Goal: Task Accomplishment & Management: Manage account settings

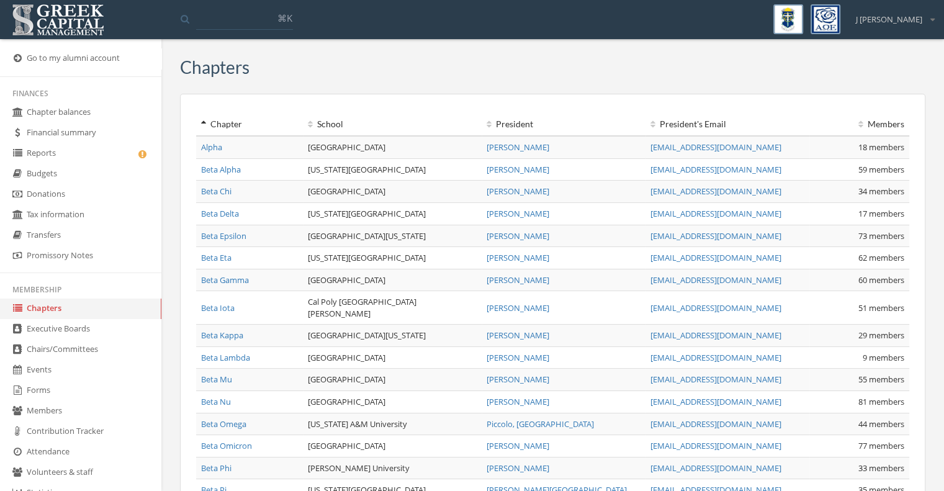
click at [43, 372] on link "Events" at bounding box center [80, 370] width 161 height 20
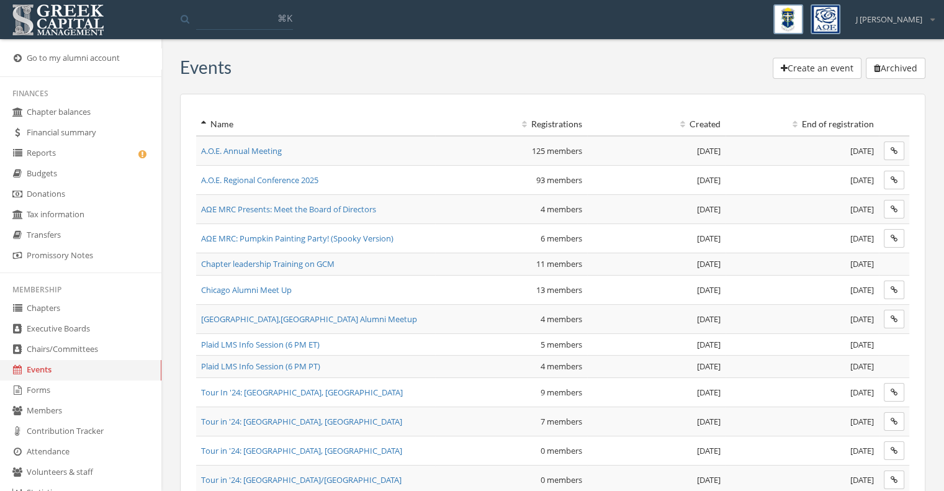
click at [833, 72] on button "Create an event" at bounding box center [816, 68] width 89 height 21
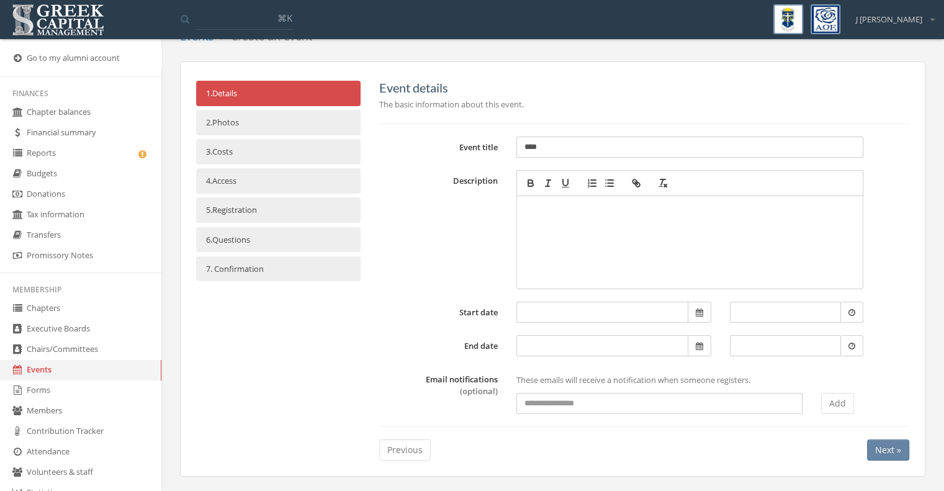
scroll to position [35, 0]
type input "****"
click at [883, 446] on span "Next »" at bounding box center [888, 449] width 26 height 12
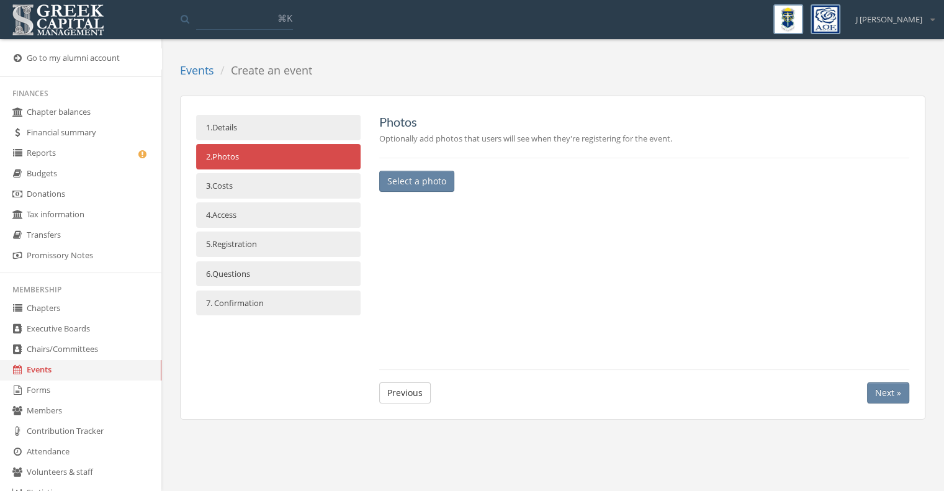
scroll to position [0, 0]
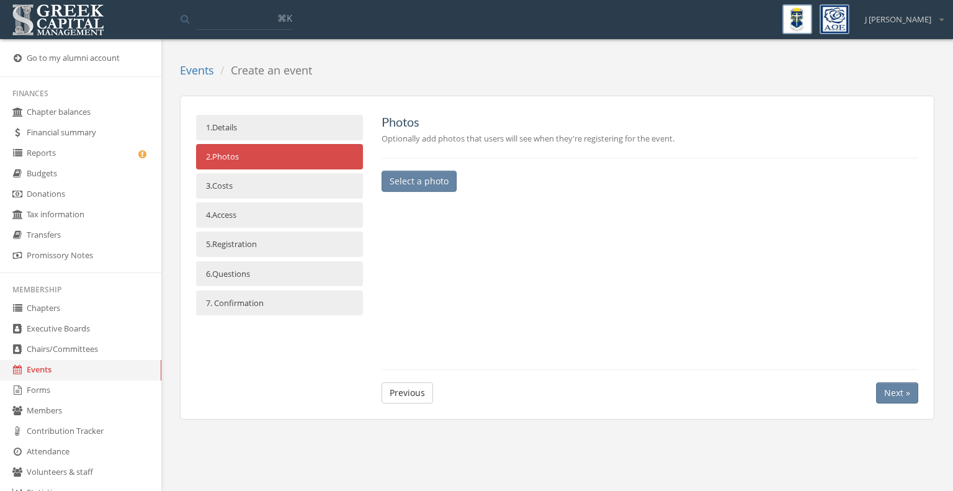
click at [913, 394] on button "Next »" at bounding box center [897, 392] width 42 height 21
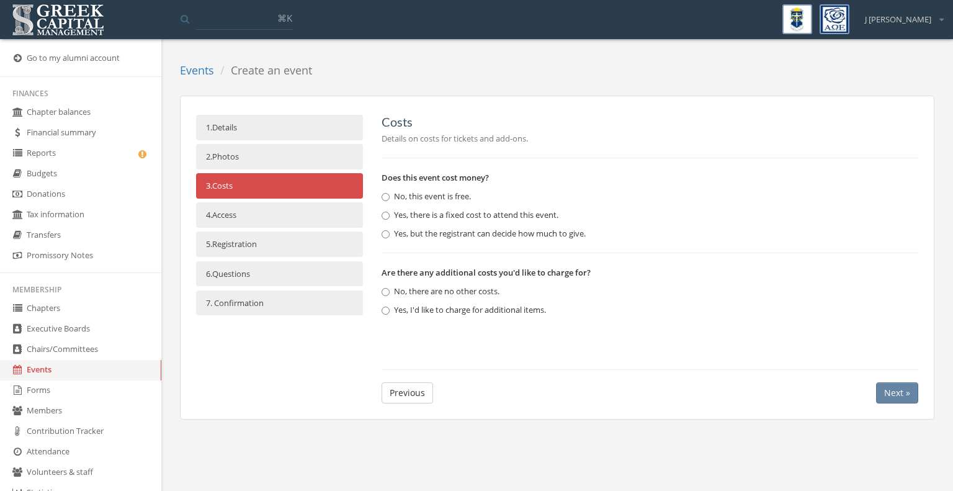
click at [894, 390] on span "Next »" at bounding box center [897, 393] width 26 height 12
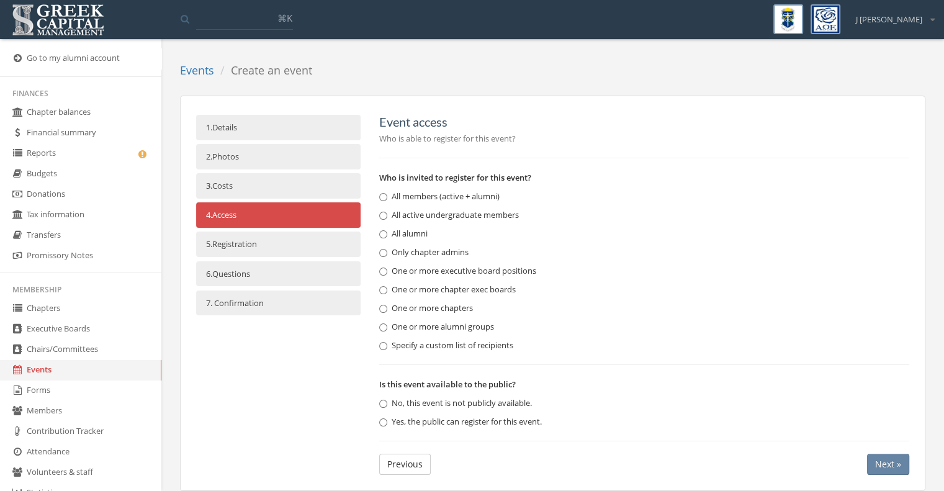
scroll to position [15, 0]
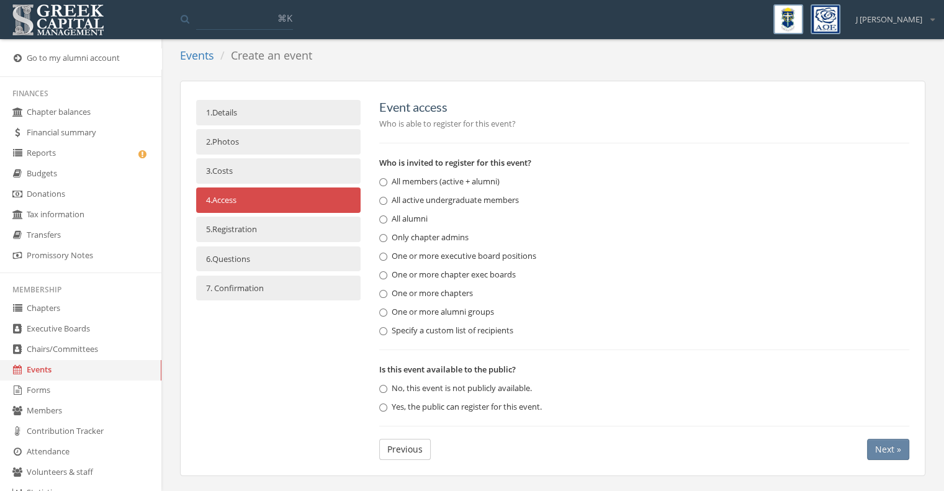
click at [501, 404] on label "Yes, the public can register for this event." at bounding box center [460, 407] width 163 height 12
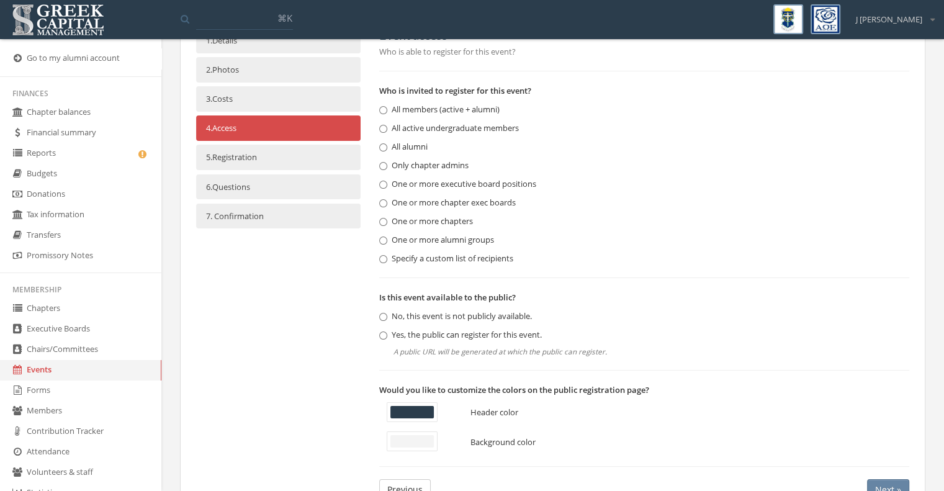
scroll to position [65, 0]
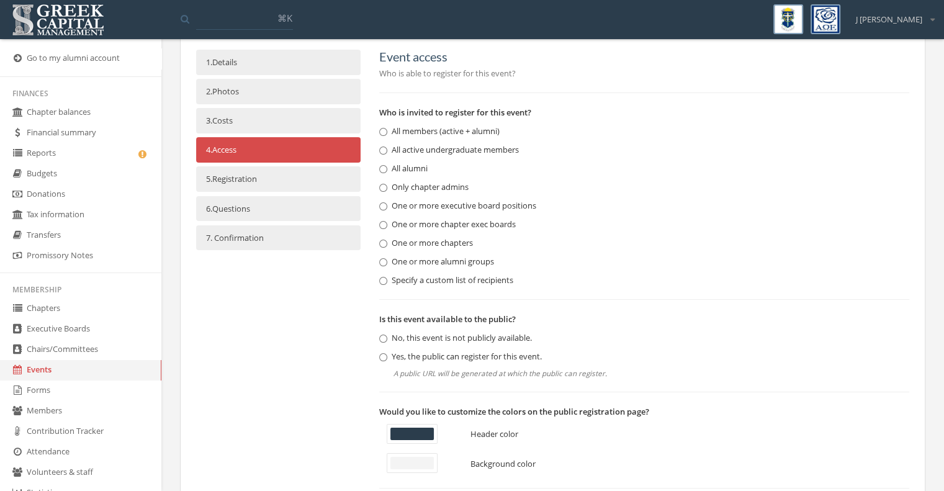
click at [476, 282] on label "Specify a custom list of recipients" at bounding box center [446, 280] width 134 height 12
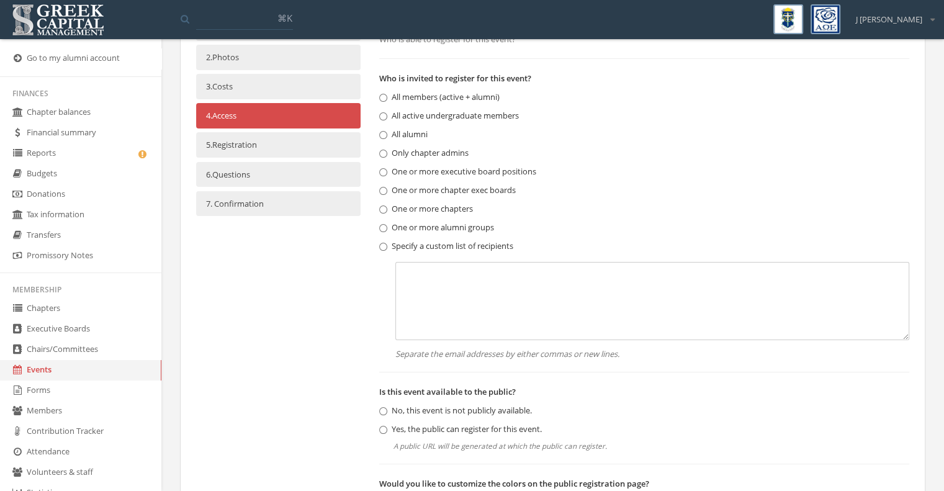
scroll to position [127, 0]
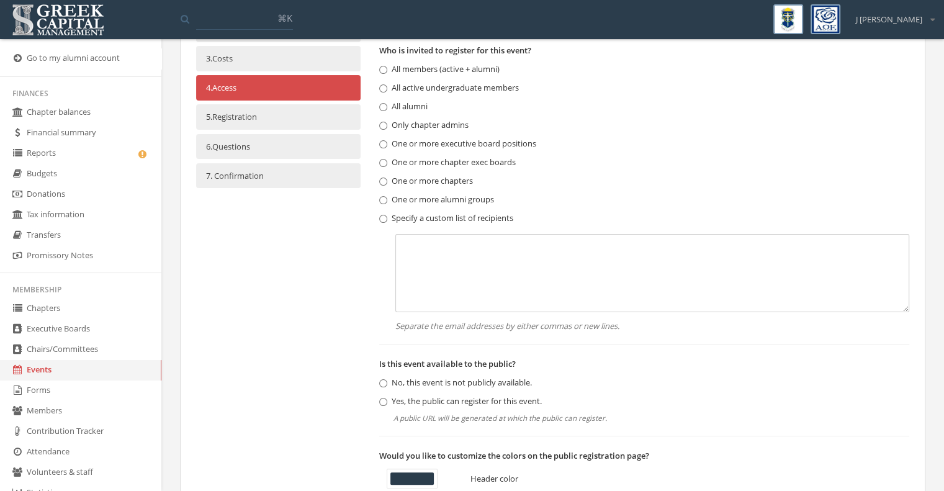
click at [566, 261] on textarea at bounding box center [652, 273] width 514 height 78
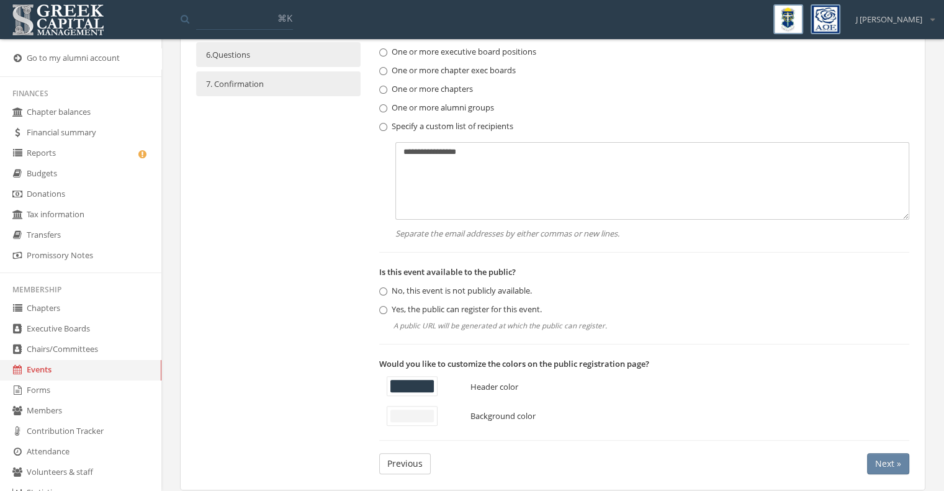
scroll to position [234, 0]
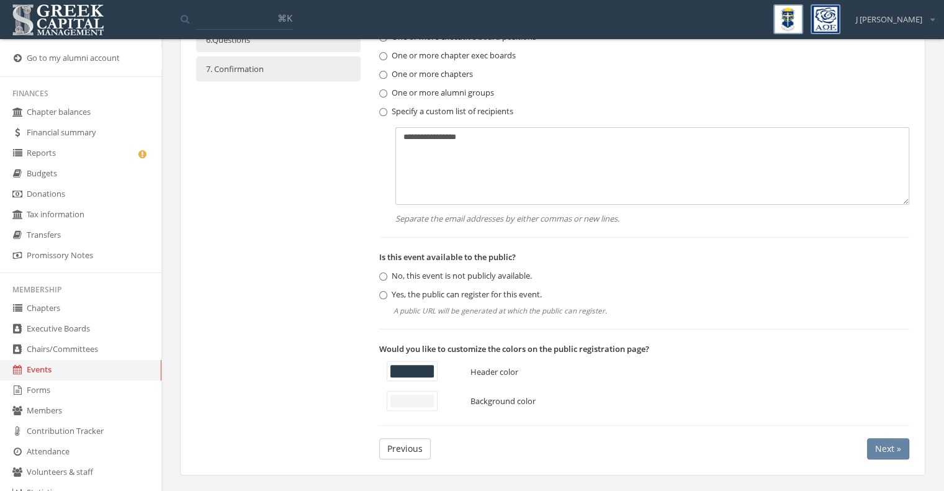
type textarea "**********"
click at [881, 446] on span "Next »" at bounding box center [888, 448] width 26 height 12
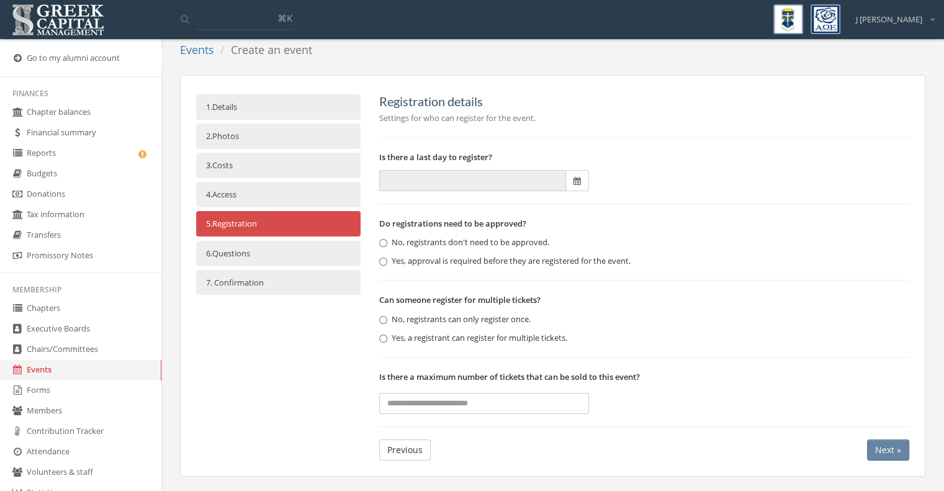
click at [876, 447] on span "Next »" at bounding box center [888, 450] width 26 height 12
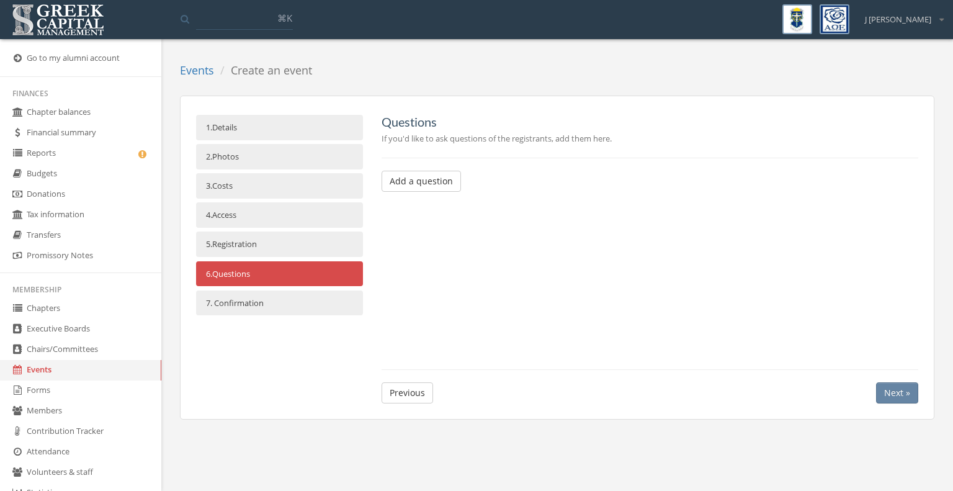
click at [898, 391] on span "Next »" at bounding box center [897, 393] width 26 height 12
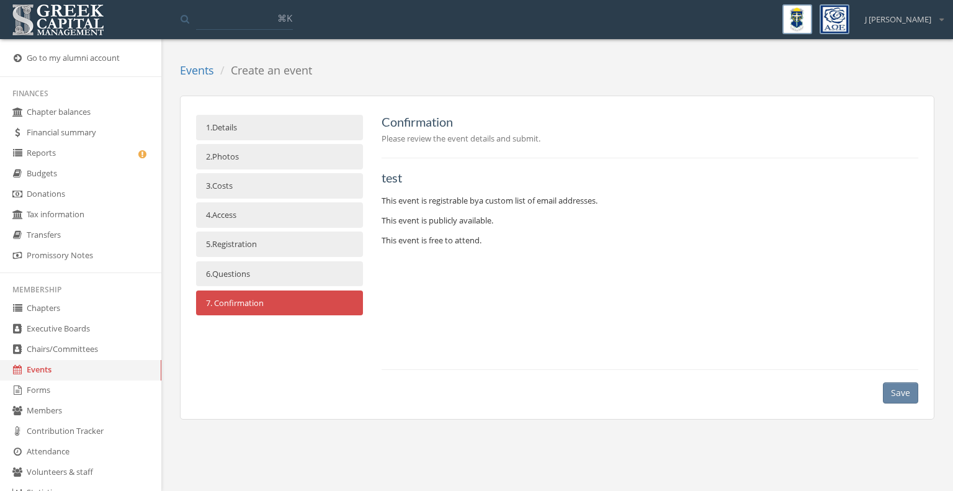
click at [895, 387] on button "Save" at bounding box center [900, 392] width 35 height 21
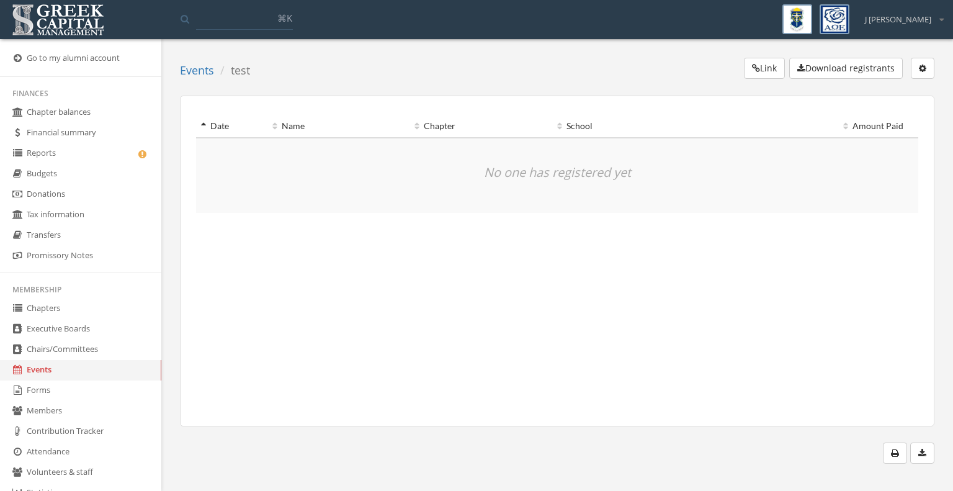
click at [771, 65] on button "Link" at bounding box center [764, 68] width 41 height 21
drag, startPoint x: 767, startPoint y: 73, endPoint x: 665, endPoint y: 66, distance: 102.6
click at [665, 66] on div "Link Download registrants Edit event End registration Delete event" at bounding box center [596, 71] width 675 height 26
click at [926, 70] on button "button" at bounding box center [923, 68] width 24 height 21
click at [926, 65] on button "button" at bounding box center [923, 68] width 24 height 21
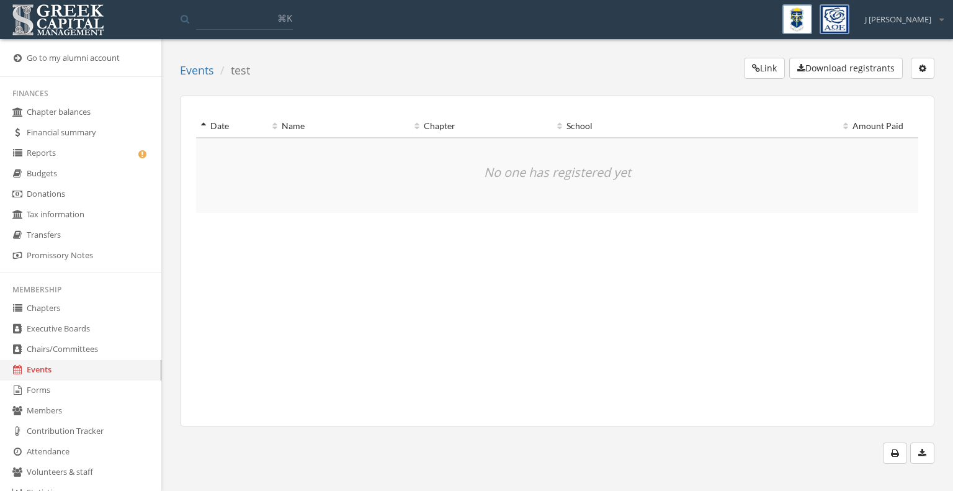
click at [773, 73] on button "Link" at bounding box center [764, 68] width 41 height 21
click at [64, 349] on link "Chairs/Committees" at bounding box center [80, 349] width 161 height 20
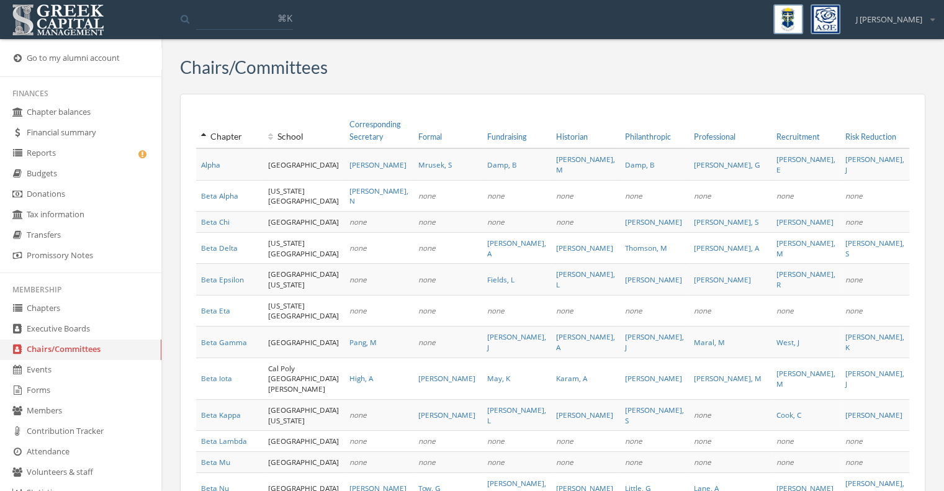
click at [43, 374] on link "Events" at bounding box center [80, 370] width 161 height 20
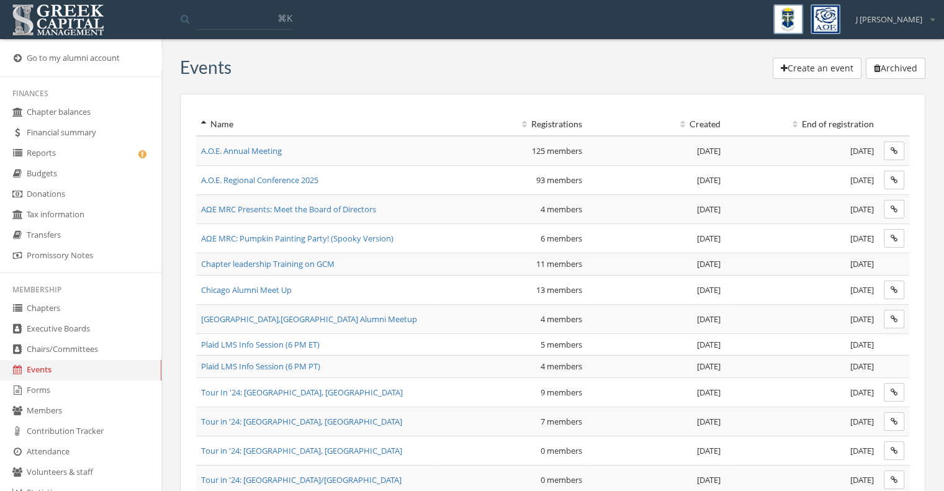
click at [117, 370] on link "Events" at bounding box center [80, 370] width 161 height 20
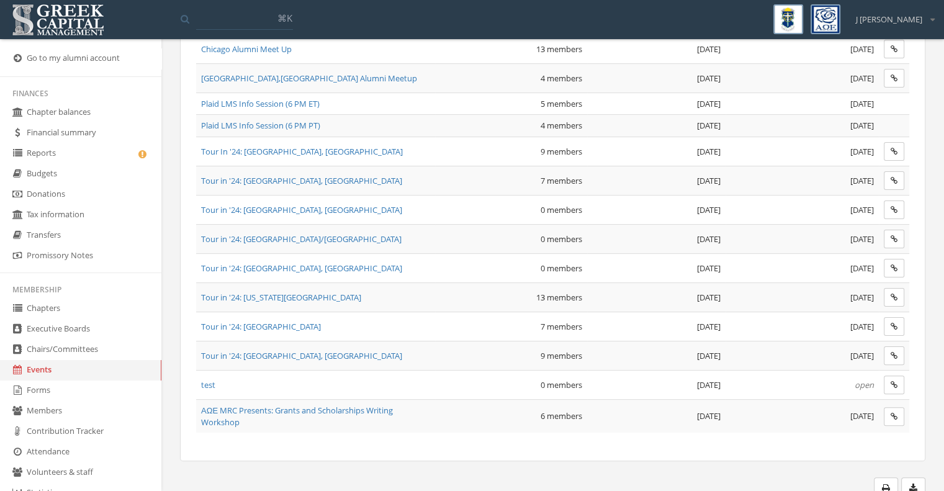
click at [212, 379] on span "test" at bounding box center [208, 384] width 14 height 11
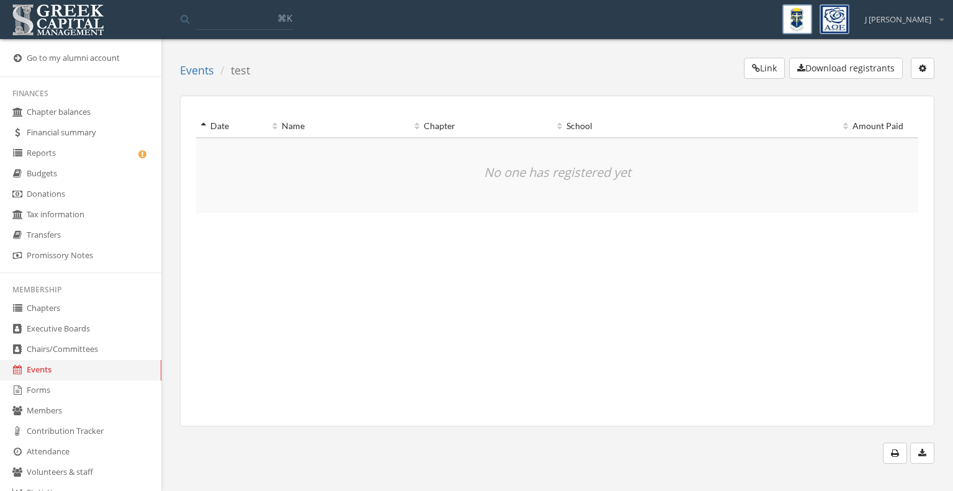
click at [919, 67] on icon "button" at bounding box center [922, 68] width 7 height 9
click at [905, 91] on link "Edit event" at bounding box center [884, 93] width 89 height 19
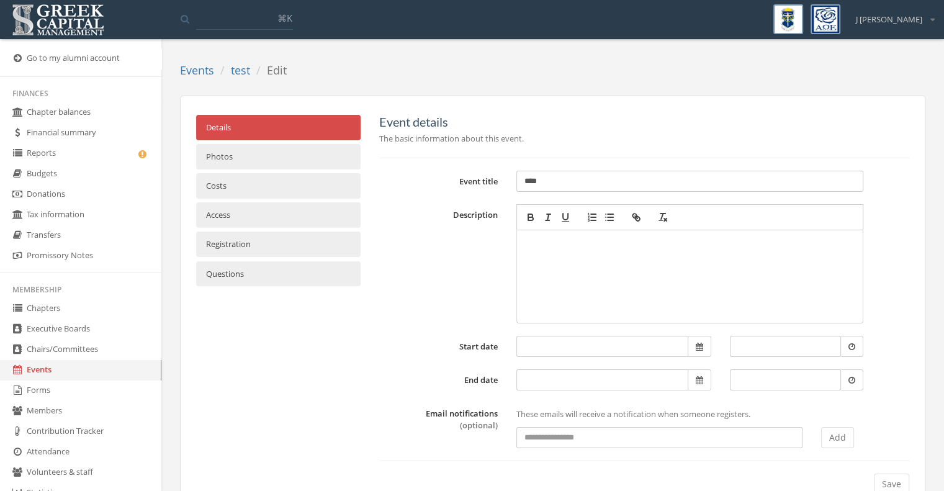
click at [596, 257] on div at bounding box center [689, 276] width 334 height 81
click at [628, 223] on button "button" at bounding box center [635, 217] width 17 height 15
click at [638, 217] on icon "button" at bounding box center [637, 219] width 4 height 4
drag, startPoint x: 635, startPoint y: 238, endPoint x: 543, endPoint y: 248, distance: 93.0
click at [543, 248] on p "**********" at bounding box center [689, 243] width 334 height 14
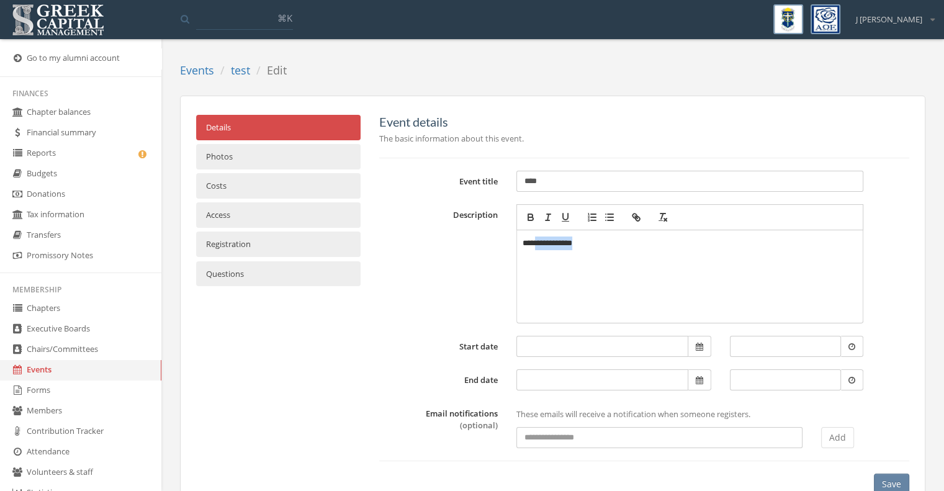
click at [651, 248] on p "**********" at bounding box center [689, 243] width 334 height 14
drag, startPoint x: 651, startPoint y: 245, endPoint x: 517, endPoint y: 253, distance: 134.2
click at [517, 253] on pre "**********" at bounding box center [689, 276] width 347 height 93
click at [633, 215] on icon "button" at bounding box center [635, 217] width 11 height 11
type input "**********"
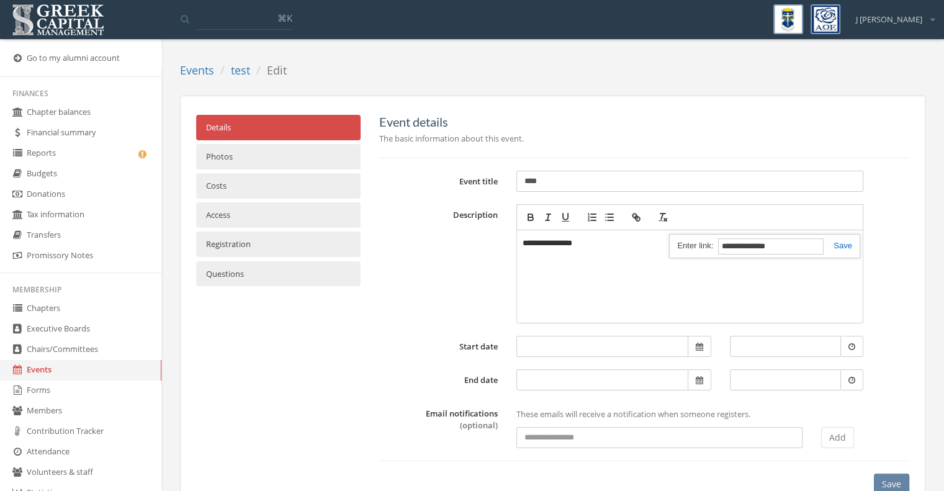
click at [843, 248] on link at bounding box center [837, 245] width 29 height 9
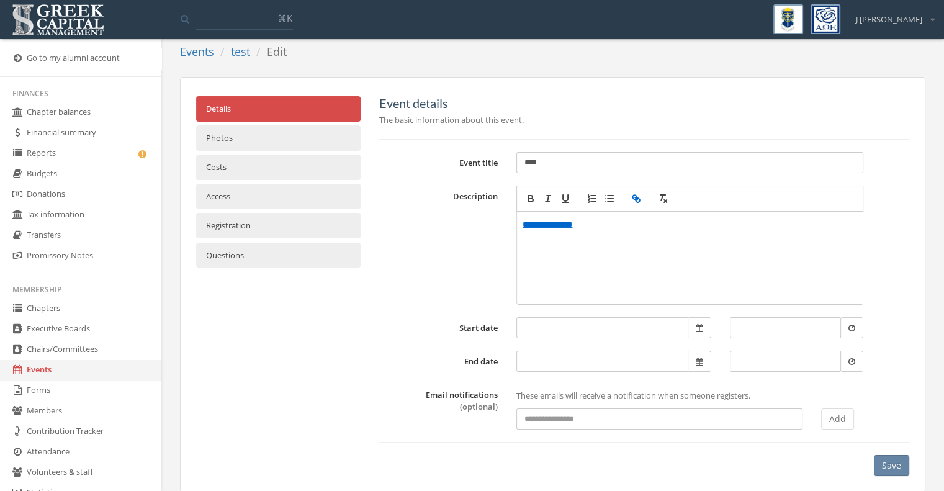
scroll to position [35, 0]
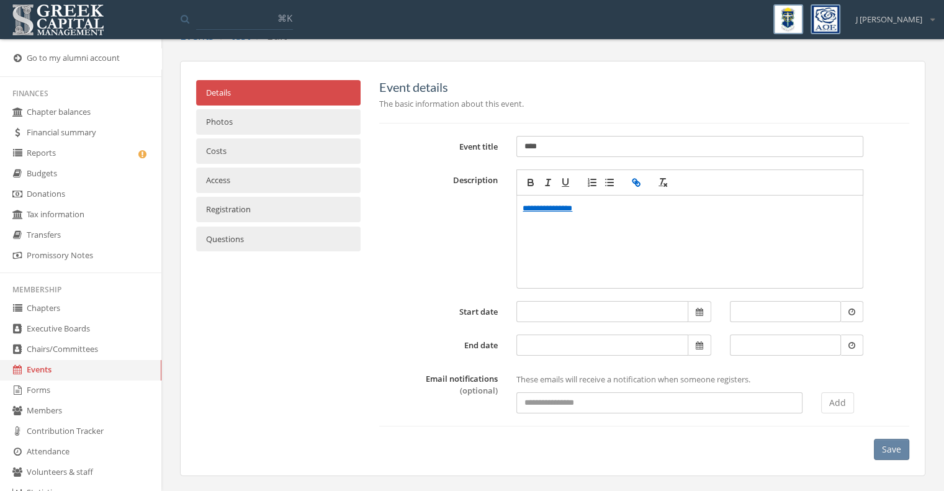
click at [892, 442] on button "Save" at bounding box center [891, 449] width 35 height 21
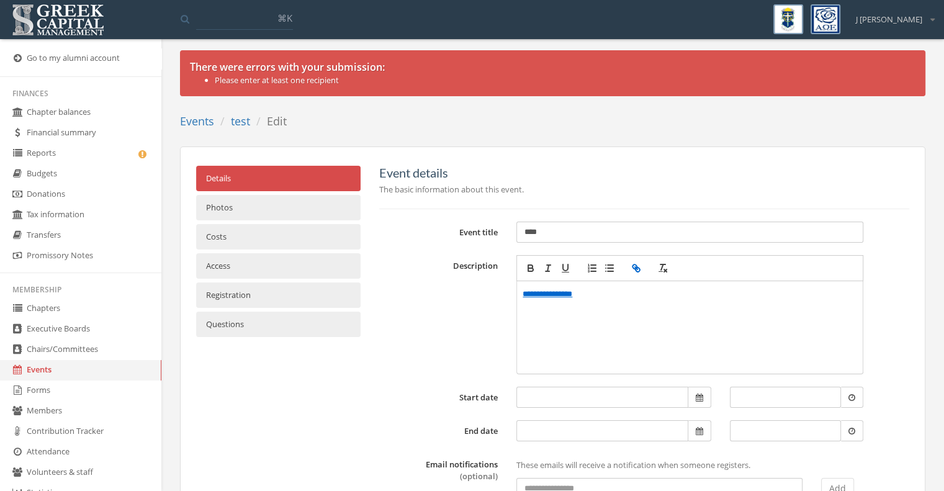
scroll to position [0, 0]
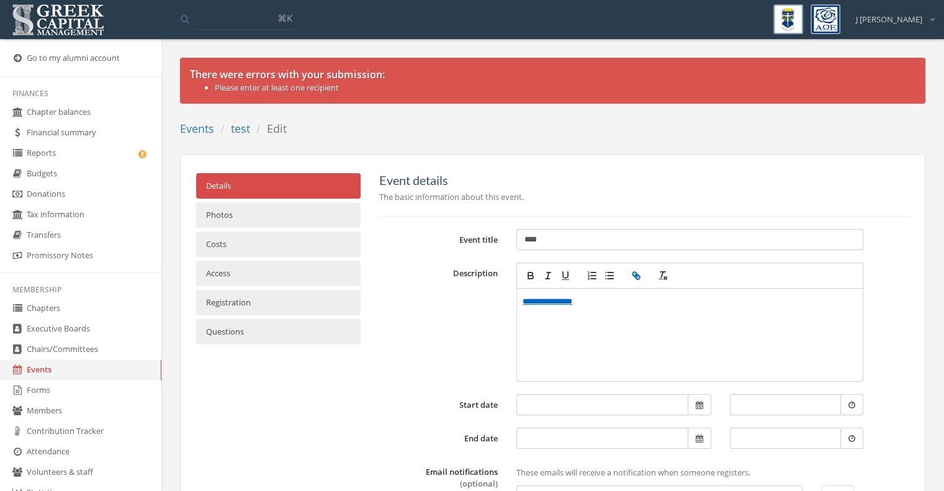
click at [313, 210] on link "Photos" at bounding box center [278, 214] width 164 height 25
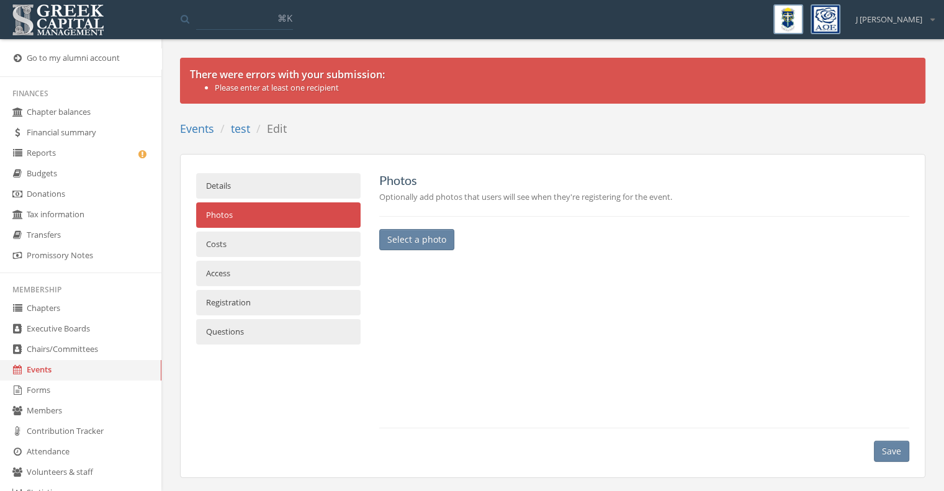
click at [309, 185] on link "Details" at bounding box center [278, 185] width 164 height 25
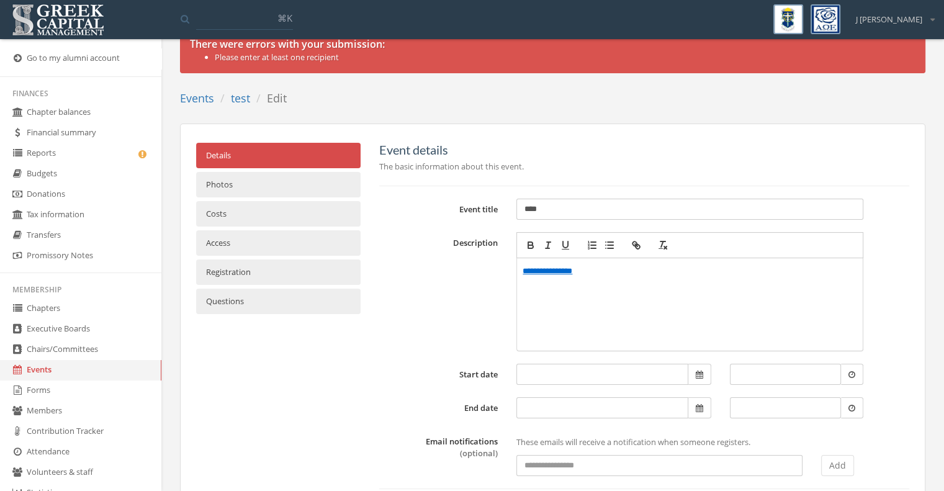
click at [310, 215] on link "Costs" at bounding box center [278, 213] width 164 height 25
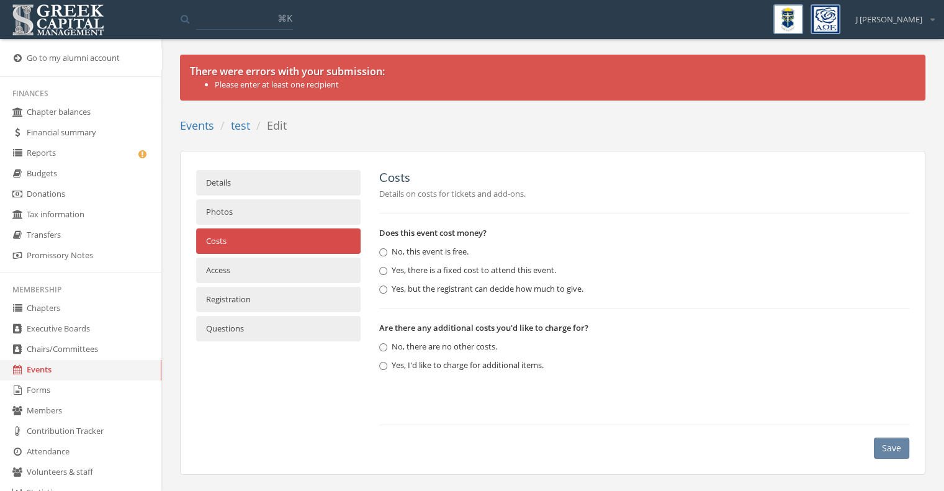
scroll to position [2, 0]
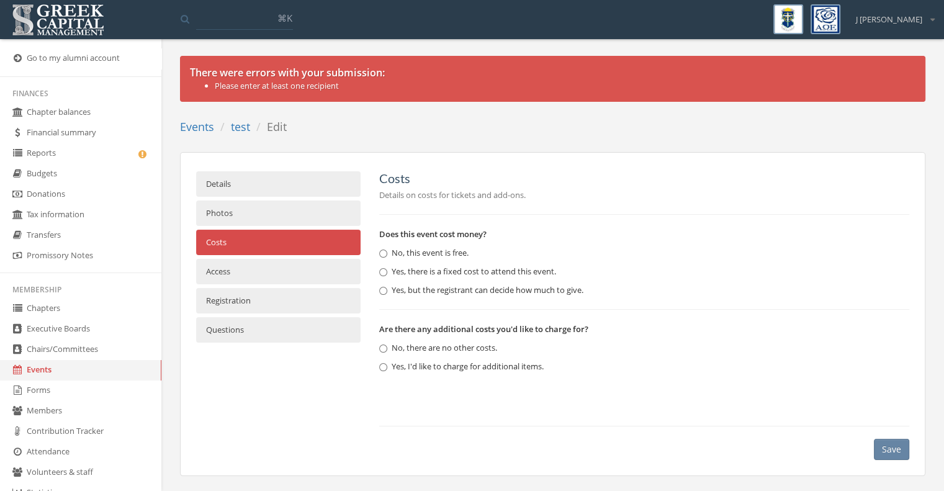
click at [297, 273] on link "Access" at bounding box center [278, 271] width 164 height 25
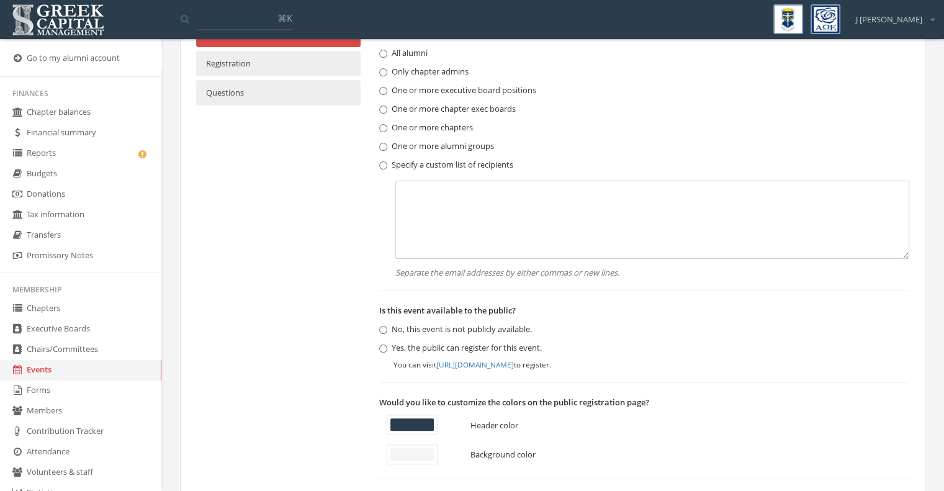
scroll to position [250, 0]
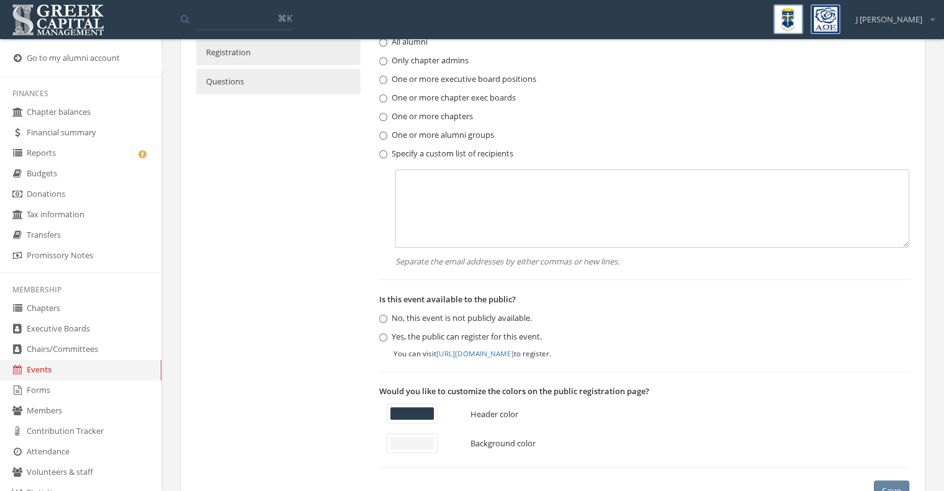
click at [555, 232] on textarea at bounding box center [652, 208] width 514 height 78
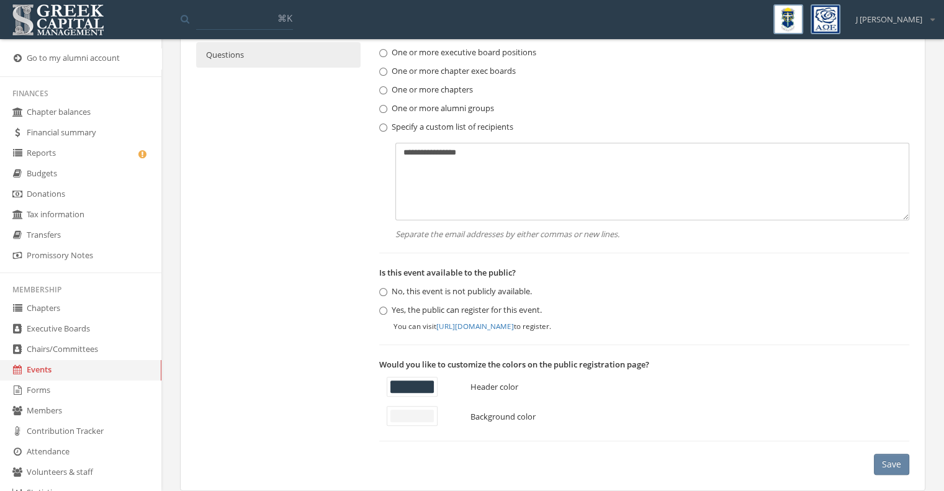
scroll to position [292, 0]
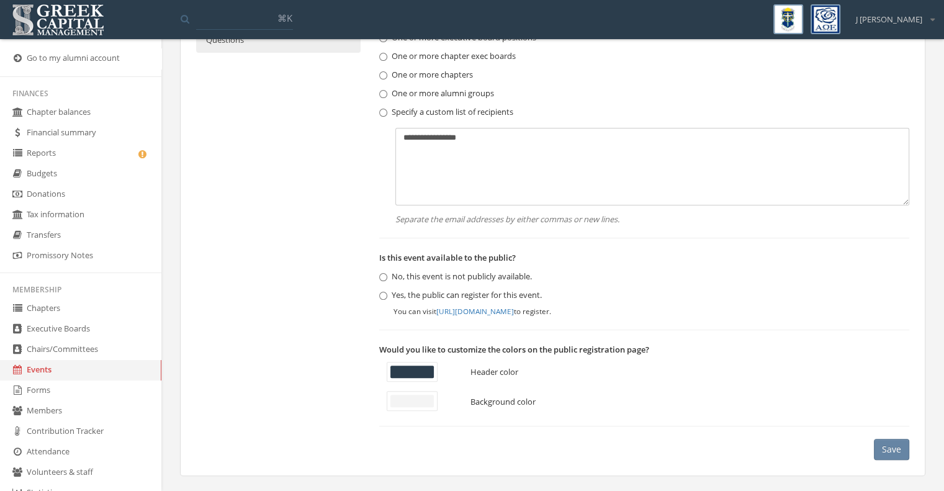
type textarea "**********"
click at [892, 454] on button "Save" at bounding box center [891, 449] width 35 height 21
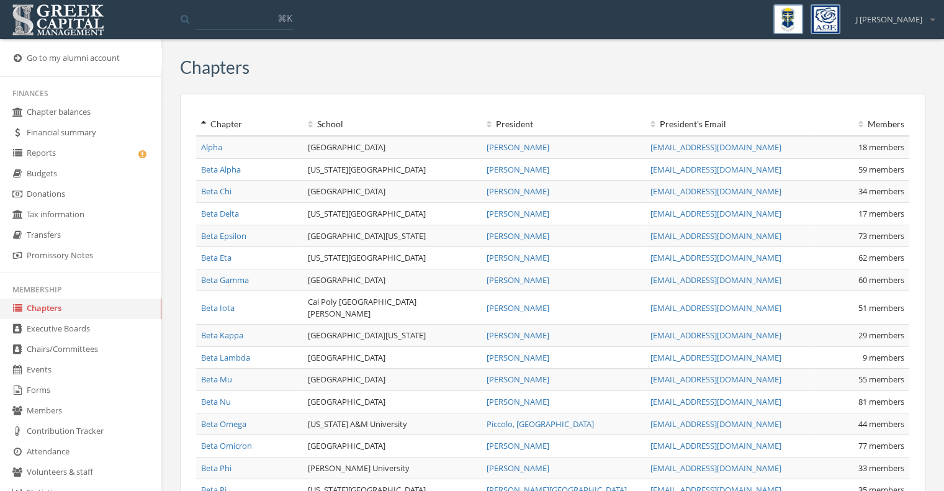
click at [38, 375] on link "Events" at bounding box center [80, 370] width 161 height 20
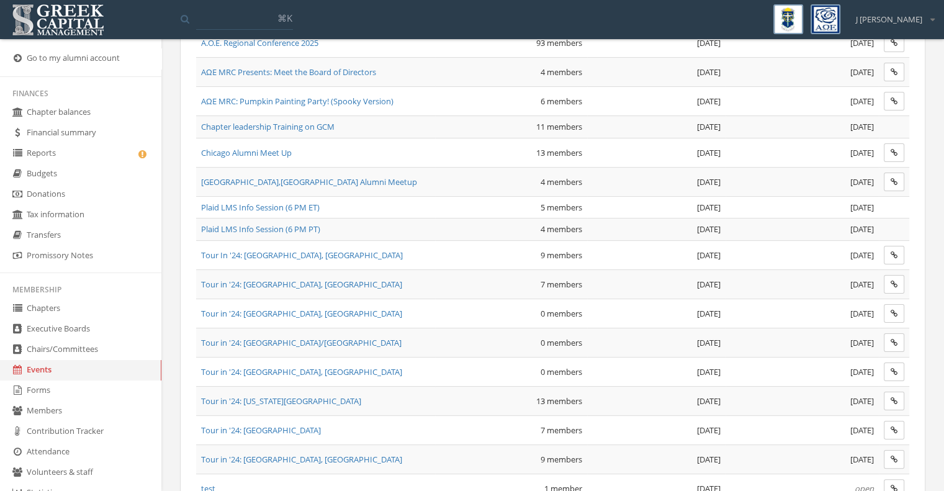
scroll to position [241, 0]
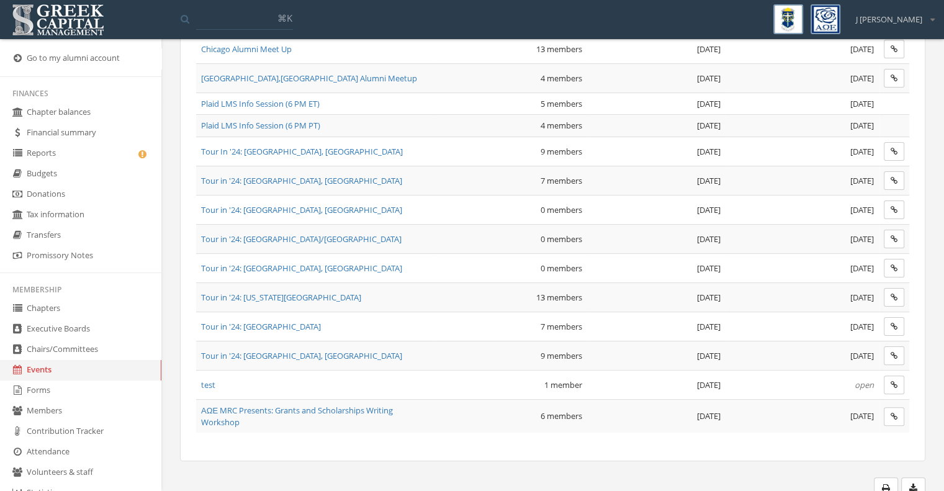
click at [211, 380] on span "test" at bounding box center [208, 384] width 14 height 11
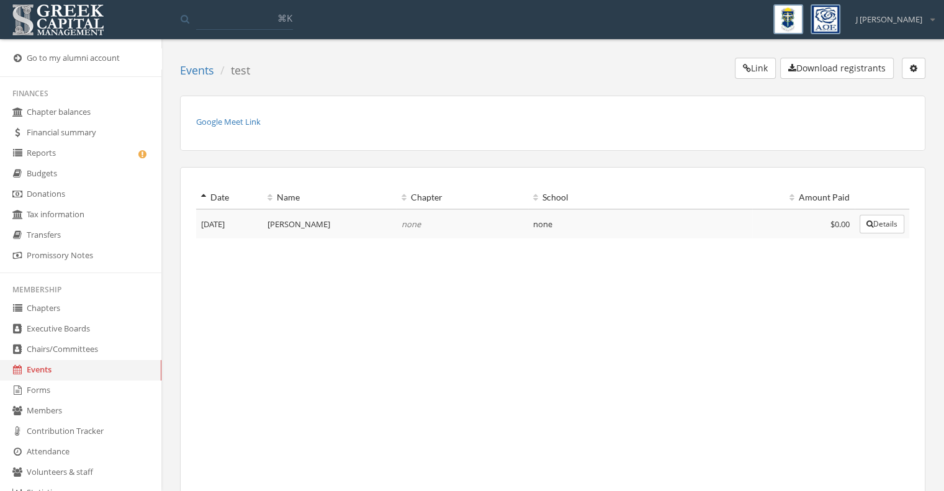
click at [910, 69] on icon "button" at bounding box center [913, 68] width 7 height 9
click at [887, 139] on link "Delete event" at bounding box center [875, 142] width 89 height 19
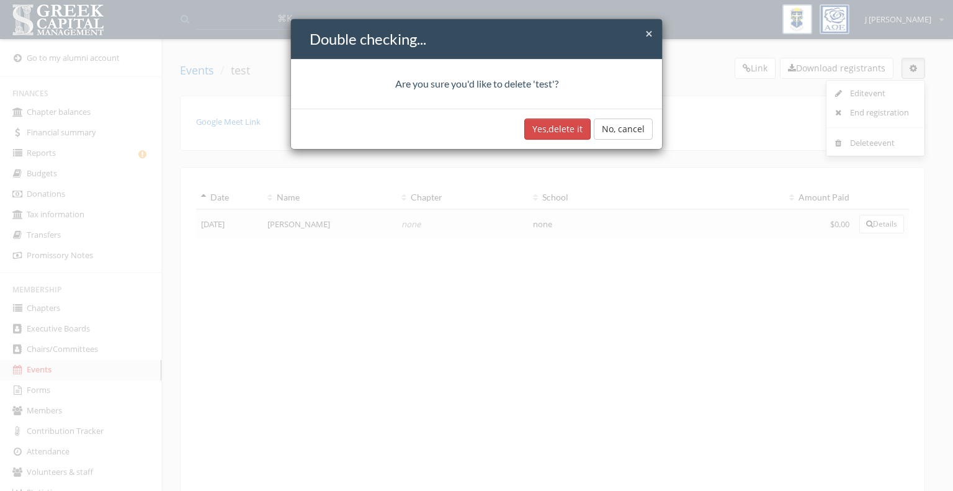
click at [571, 131] on button "Yes, delete it" at bounding box center [557, 129] width 66 height 21
